Goal: Register for event/course

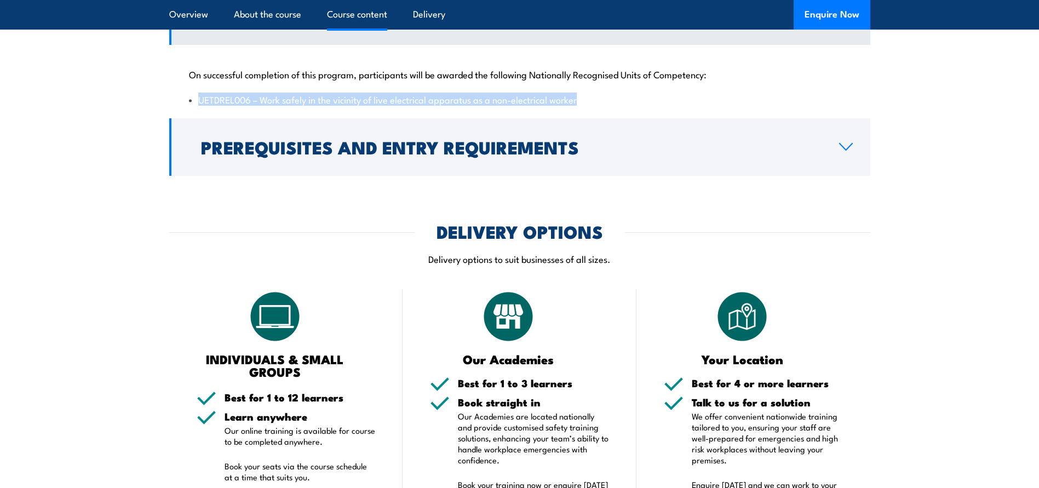
scroll to position [931, 0]
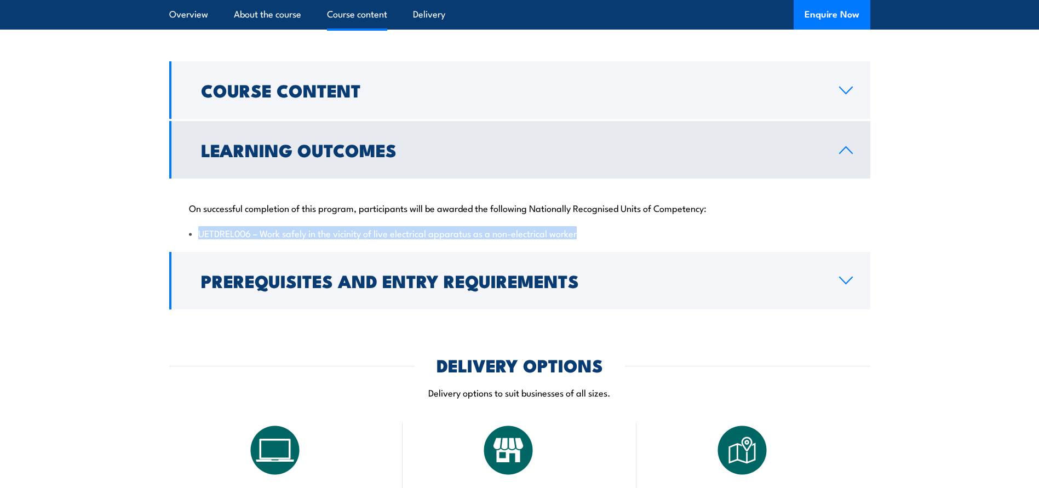
click at [225, 246] on div "On successful completion of this program, participants will be awarded the foll…" at bounding box center [519, 214] width 701 height 71
click at [218, 239] on li "UETDREL006 – Work safely in the vicinity of live electrical apparatus as a non-…" at bounding box center [520, 233] width 662 height 13
drag, startPoint x: 198, startPoint y: 257, endPoint x: 582, endPoint y: 266, distance: 383.4
click at [582, 249] on div "On successful completion of this program, participants will be awarded the foll…" at bounding box center [519, 214] width 701 height 71
copy li "UETDREL006 – Work safely in the vicinity of live electrical apparatus as a non-…"
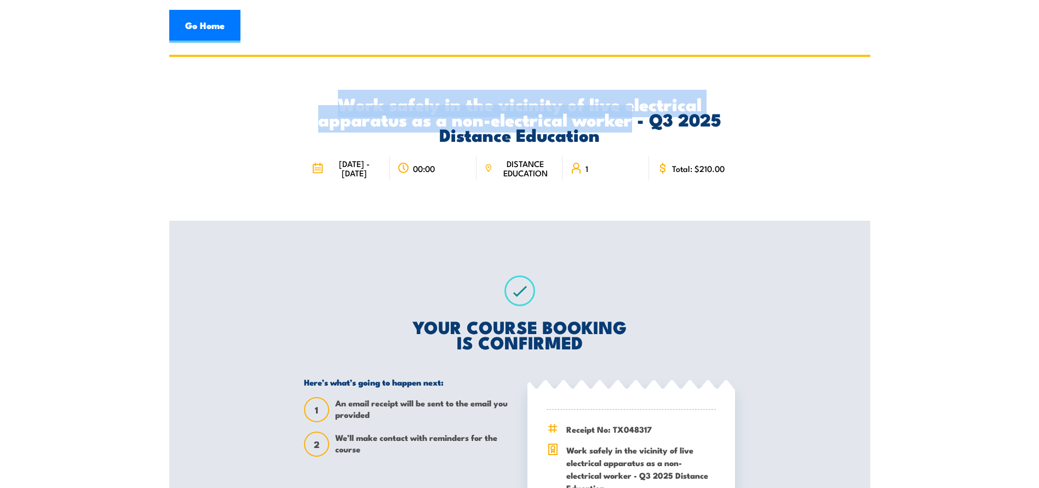
drag, startPoint x: 338, startPoint y: 99, endPoint x: 629, endPoint y: 123, distance: 291.8
click at [629, 123] on h2 "Work safely in the vicinity of live electrical apparatus as a non-electrical wo…" at bounding box center [519, 119] width 431 height 46
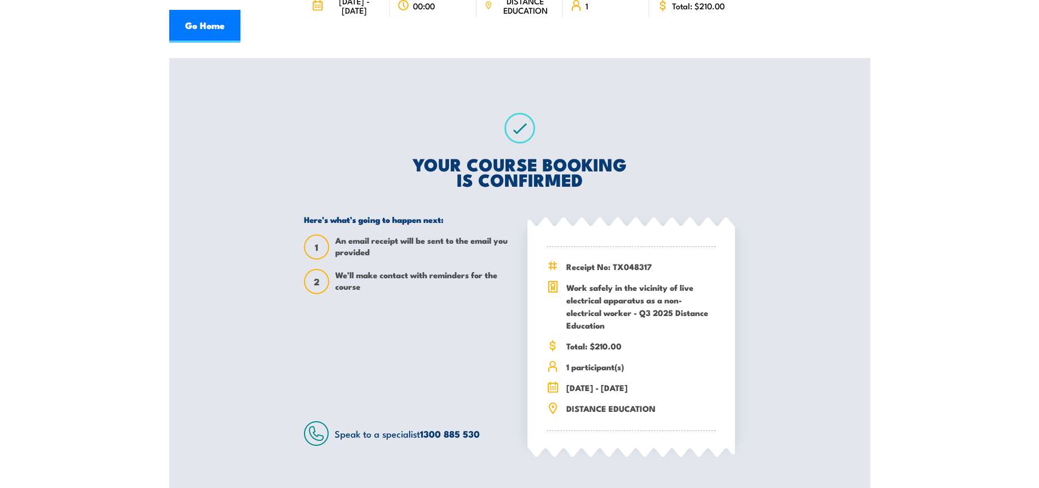
scroll to position [274, 0]
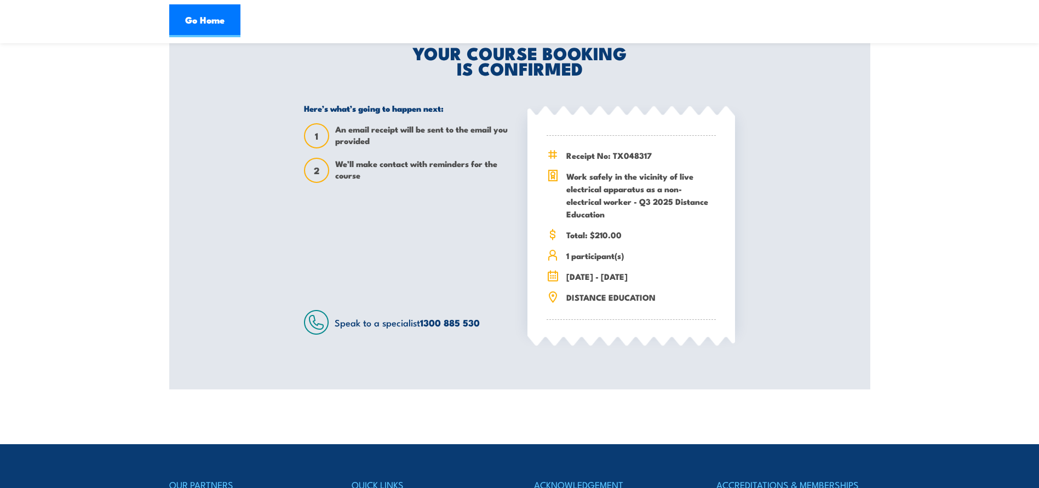
click at [609, 226] on div "Receipt No: TX048317 Work safely in the vicinity of live electrical apparatus a…" at bounding box center [631, 228] width 169 height 184
drag, startPoint x: 566, startPoint y: 175, endPoint x: 630, endPoint y: 206, distance: 71.0
click at [630, 206] on span "Work safely in the vicinity of live electrical apparatus as a non-electrical wo…" at bounding box center [640, 195] width 149 height 50
copy span "Work safely in the vicinity of live electrical apparatus as a non-electrical wo…"
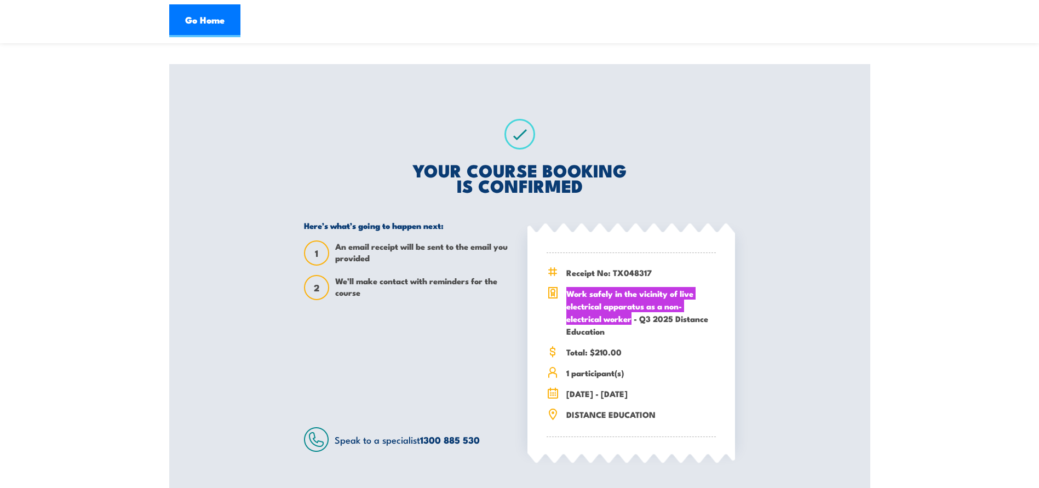
scroll to position [0, 0]
